Goal: Task Accomplishment & Management: Use online tool/utility

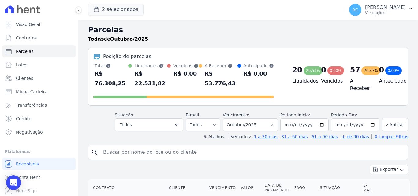
select select
click at [118, 10] on button "2 selecionados" at bounding box center [115, 10] width 55 height 12
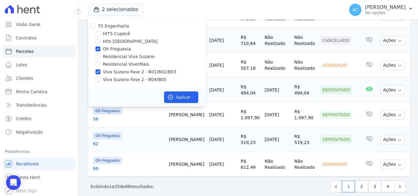
click at [110, 73] on label "Viva Suzano Fase 2 - B01/B02/B03" at bounding box center [139, 72] width 73 height 6
click at [100, 73] on input "Viva Suzano Fase 2 - B01/B02/B03" at bounding box center [97, 71] width 5 height 5
checkbox input "false"
drag, startPoint x: 192, startPoint y: 99, endPoint x: 192, endPoint y: 103, distance: 3.7
click at [192, 100] on button "Aplicar" at bounding box center [181, 98] width 34 height 12
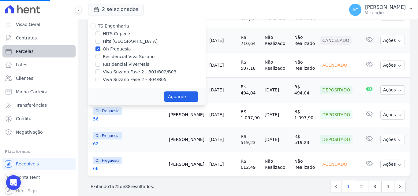
select select
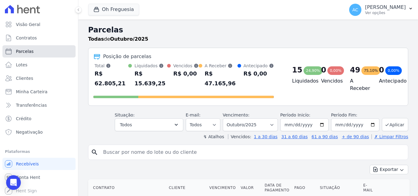
click at [34, 53] on link "Parcelas" at bounding box center [38, 51] width 73 height 12
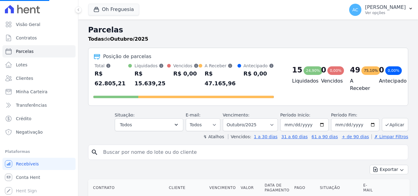
click at [167, 146] on input "search" at bounding box center [252, 152] width 306 height 12
select select
click at [167, 146] on input "search" at bounding box center [252, 152] width 306 height 12
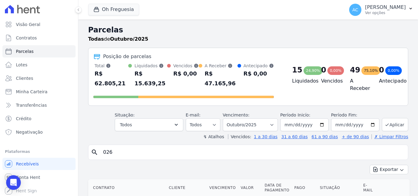
type input "026"
select select
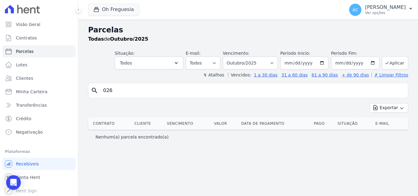
drag, startPoint x: 145, startPoint y: 88, endPoint x: 99, endPoint y: 88, distance: 45.6
click at [100, 87] on input "026" at bounding box center [252, 90] width 306 height 12
click at [31, 83] on link "Clientes" at bounding box center [38, 78] width 73 height 12
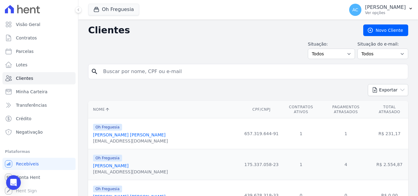
click at [157, 75] on input "search" at bounding box center [252, 71] width 306 height 12
paste input "[PERSON_NAME] [PERSON_NAME]"
type input "[PERSON_NAME] [PERSON_NAME]"
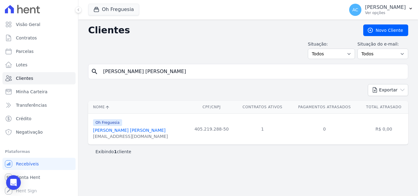
click at [147, 131] on link "[PERSON_NAME] [PERSON_NAME]" at bounding box center [129, 130] width 73 height 5
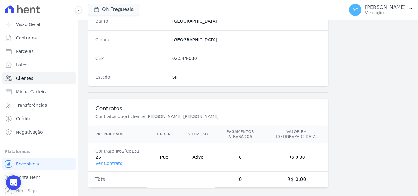
scroll to position [376, 0]
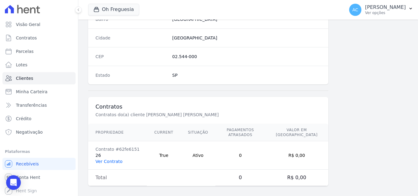
click at [108, 159] on link "Ver Contrato" at bounding box center [108, 161] width 27 height 5
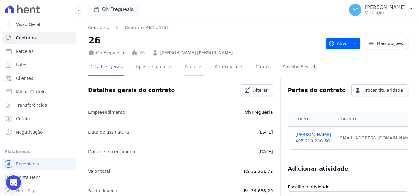
click at [188, 71] on link "Parcelas" at bounding box center [194, 67] width 20 height 16
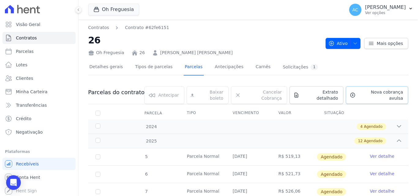
click at [358, 90] on span "Nova cobrança avulsa" at bounding box center [380, 95] width 45 height 12
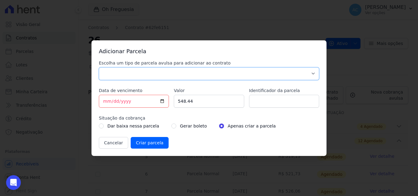
click at [215, 76] on select "Parcela Normal Sinal Caução Intercalada Chaves Pré Chaves Pós Chaves Taxas Quit…" at bounding box center [209, 73] width 220 height 13
select select "standard"
click at [99, 67] on select "Parcela Normal Sinal Caução Intercalada Chaves Pré Chaves Pós Chaves Taxas Quit…" at bounding box center [209, 73] width 220 height 13
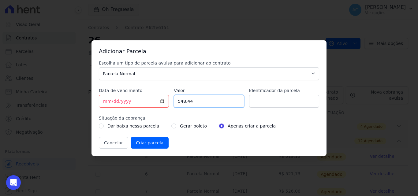
drag, startPoint x: 197, startPoint y: 100, endPoint x: 161, endPoint y: 99, distance: 35.8
click at [161, 99] on div "Escolha um tipo de parcela avulsa para adicionar ao contrato Parcela Normal Sin…" at bounding box center [209, 104] width 220 height 89
type input "5000.00"
click at [273, 101] on input "Identificador da parcela" at bounding box center [284, 101] width 70 height 13
click at [262, 102] on input "Identificador da parcela" at bounding box center [284, 101] width 70 height 13
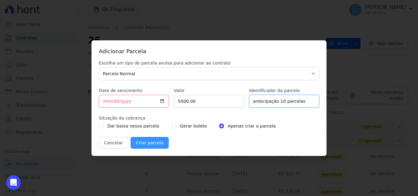
type input "antecipação 10 parcelas"
click at [151, 140] on input "Criar parcela" at bounding box center [150, 143] width 38 height 12
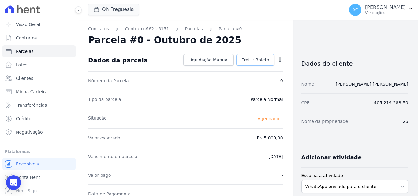
click at [258, 62] on span "Emitir Boleto" at bounding box center [255, 60] width 28 height 6
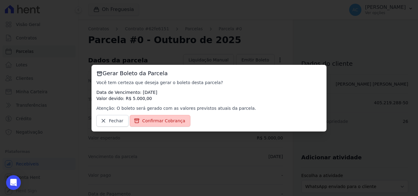
click at [154, 121] on span "Confirmar Cobrança" at bounding box center [163, 121] width 43 height 6
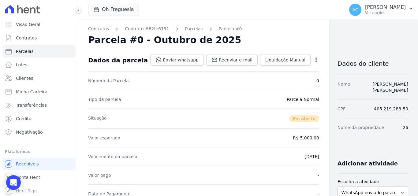
click at [163, 66] on div "Enviar whatsapp Registrar envio de WhatsApp Caso o envio da mensagem via WhatsA…" at bounding box center [234, 60] width 169 height 12
click at [168, 60] on link "Enviar whatsapp" at bounding box center [177, 60] width 54 height 12
